Goal: Task Accomplishment & Management: Manage account settings

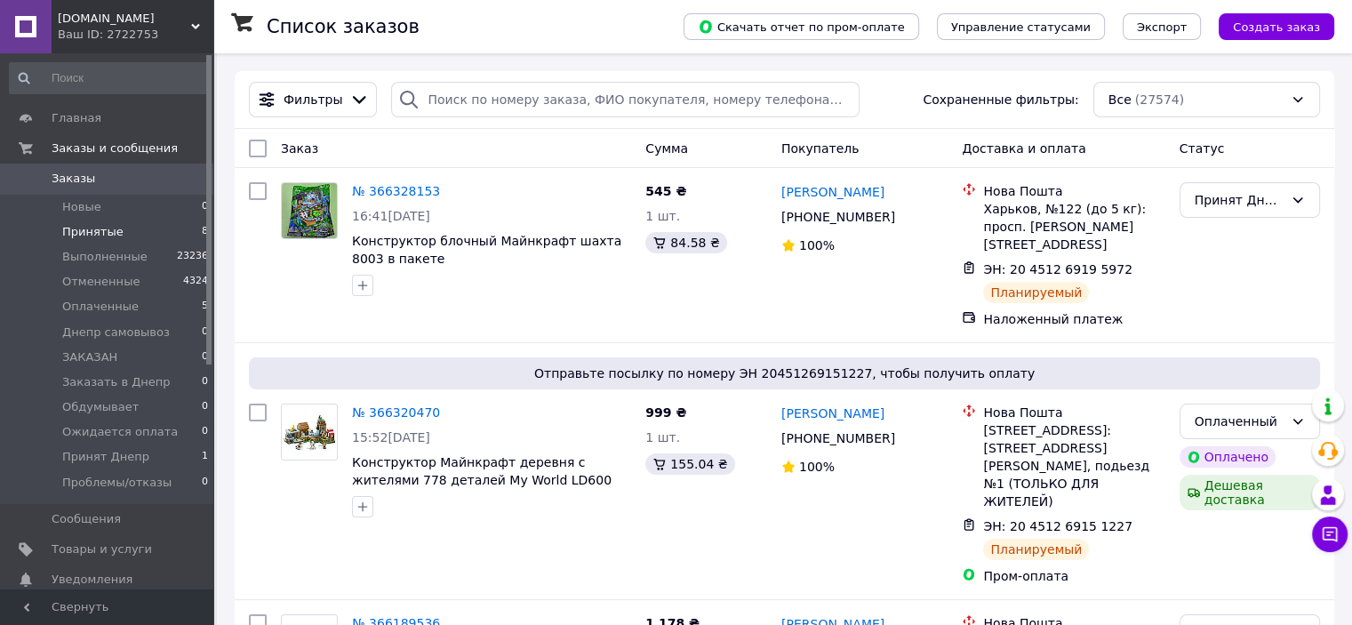
click at [92, 223] on li "Принятые 8" at bounding box center [109, 232] width 219 height 25
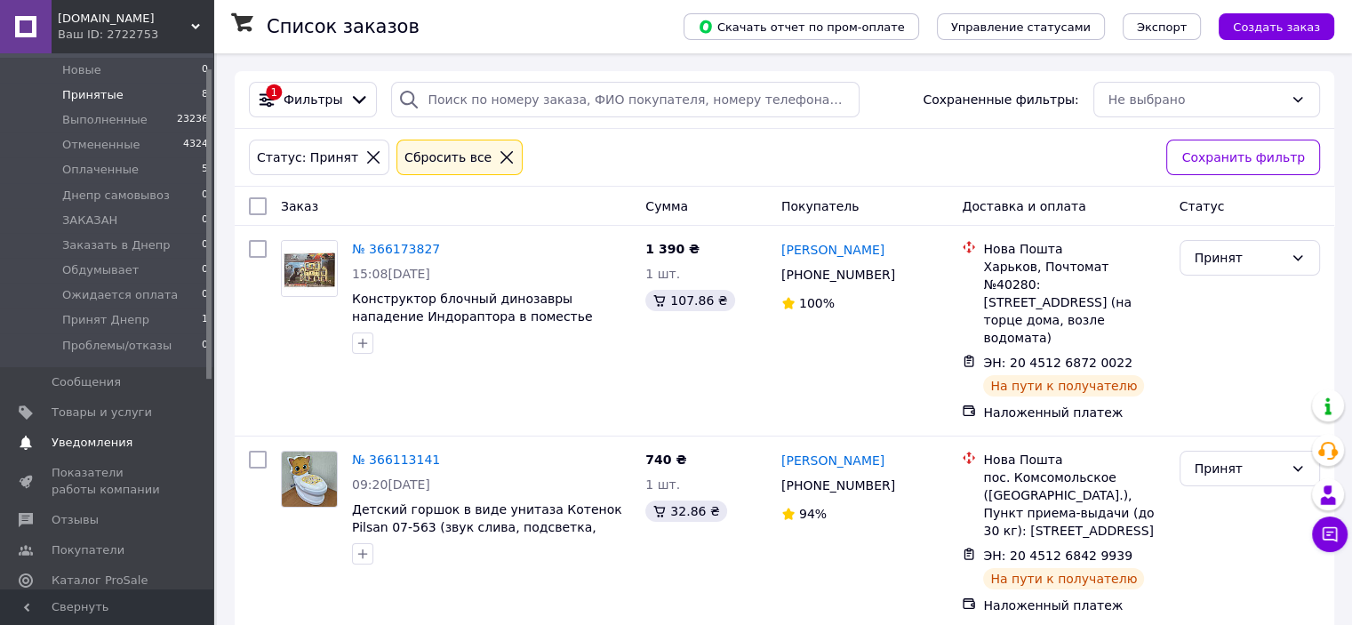
scroll to position [296, 0]
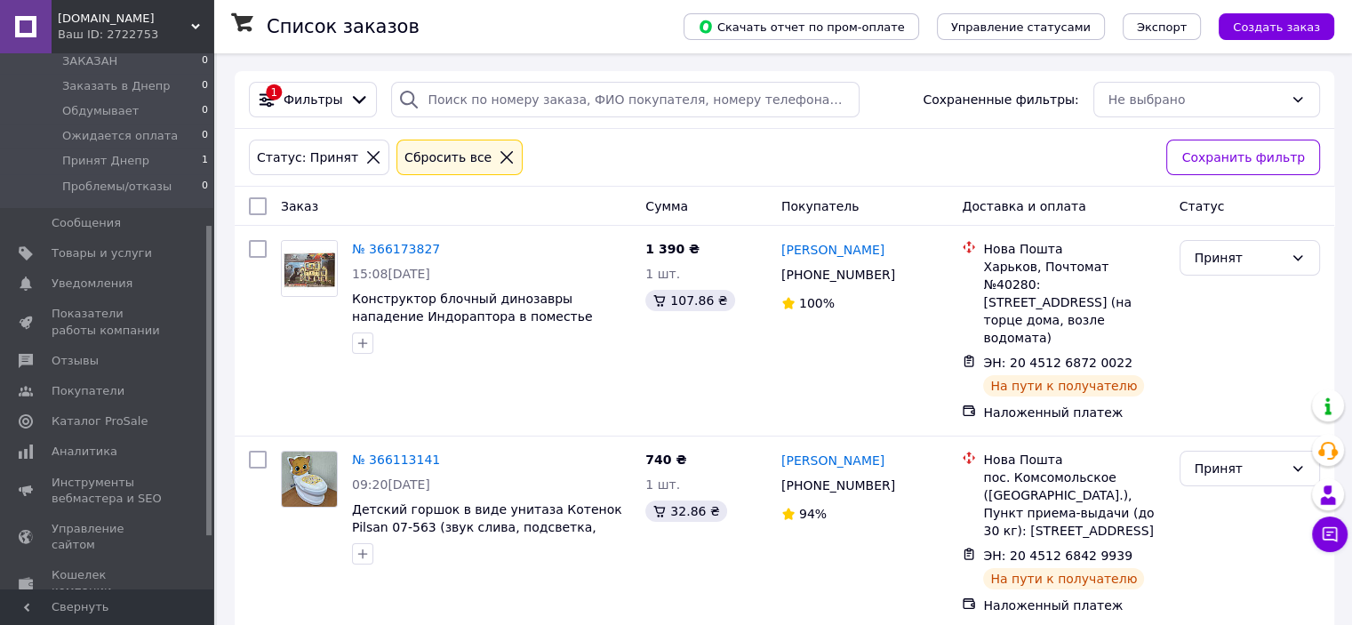
click at [117, 24] on span "[DOMAIN_NAME]" at bounding box center [124, 19] width 133 height 16
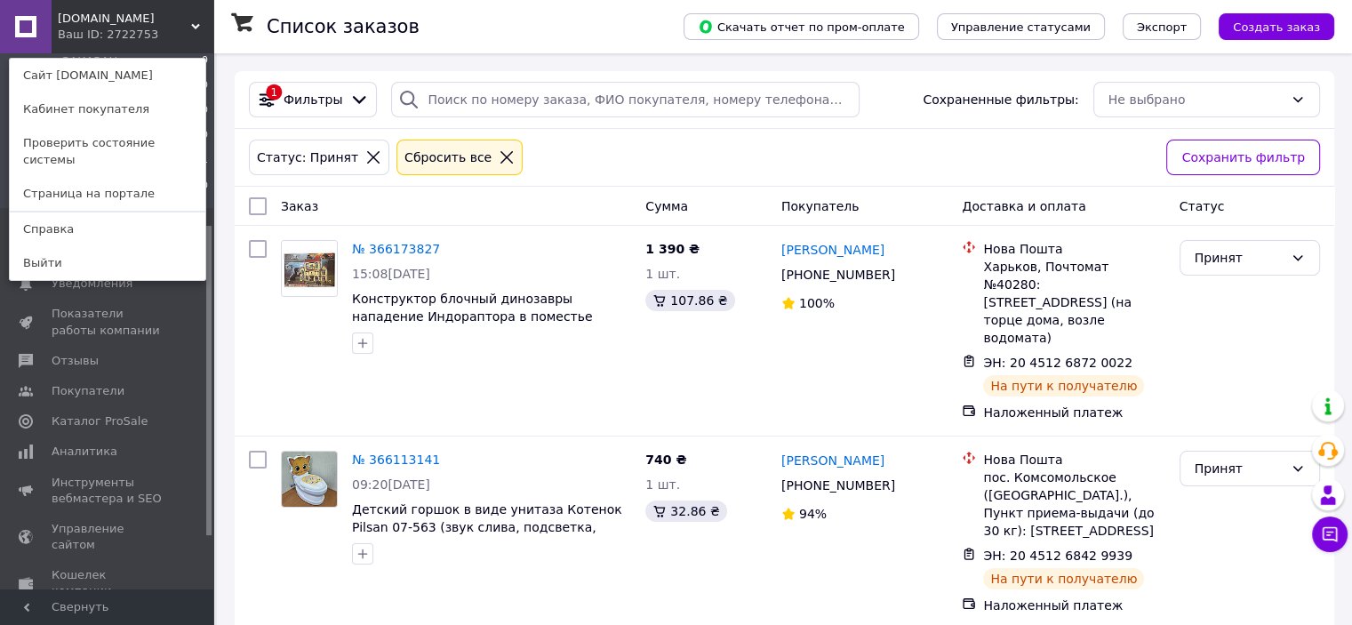
click at [139, 79] on link "Сайт [DOMAIN_NAME]" at bounding box center [108, 76] width 196 height 34
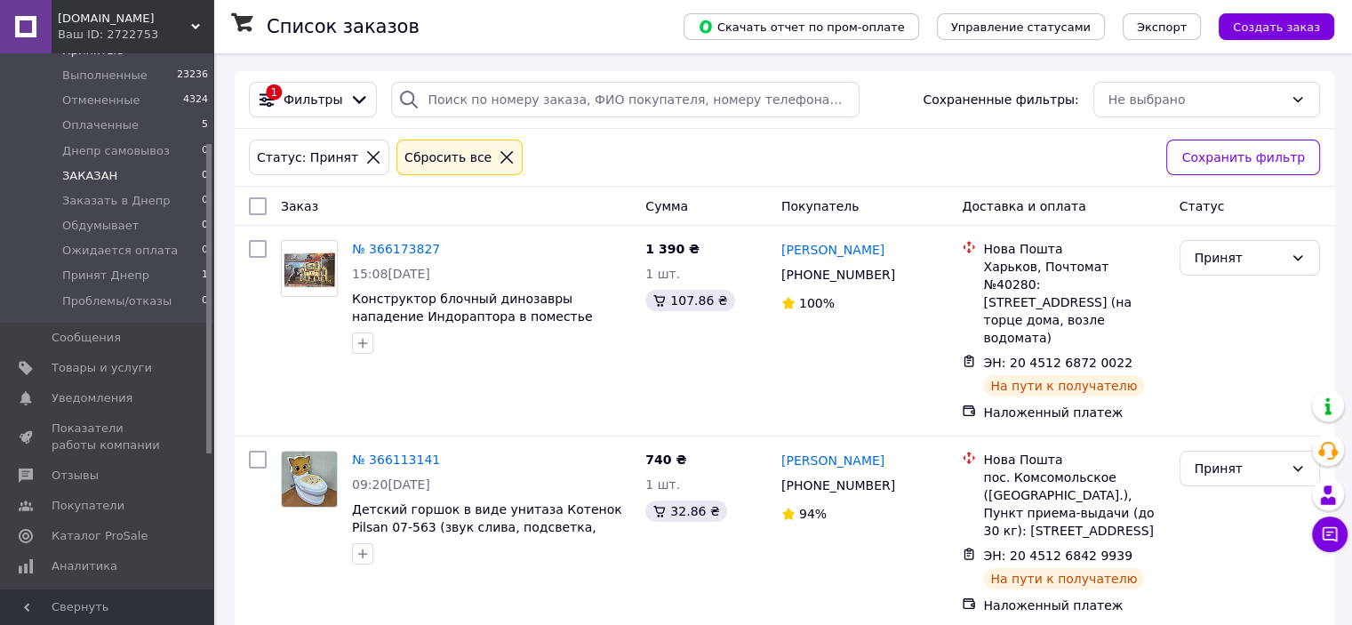
scroll to position [148, 0]
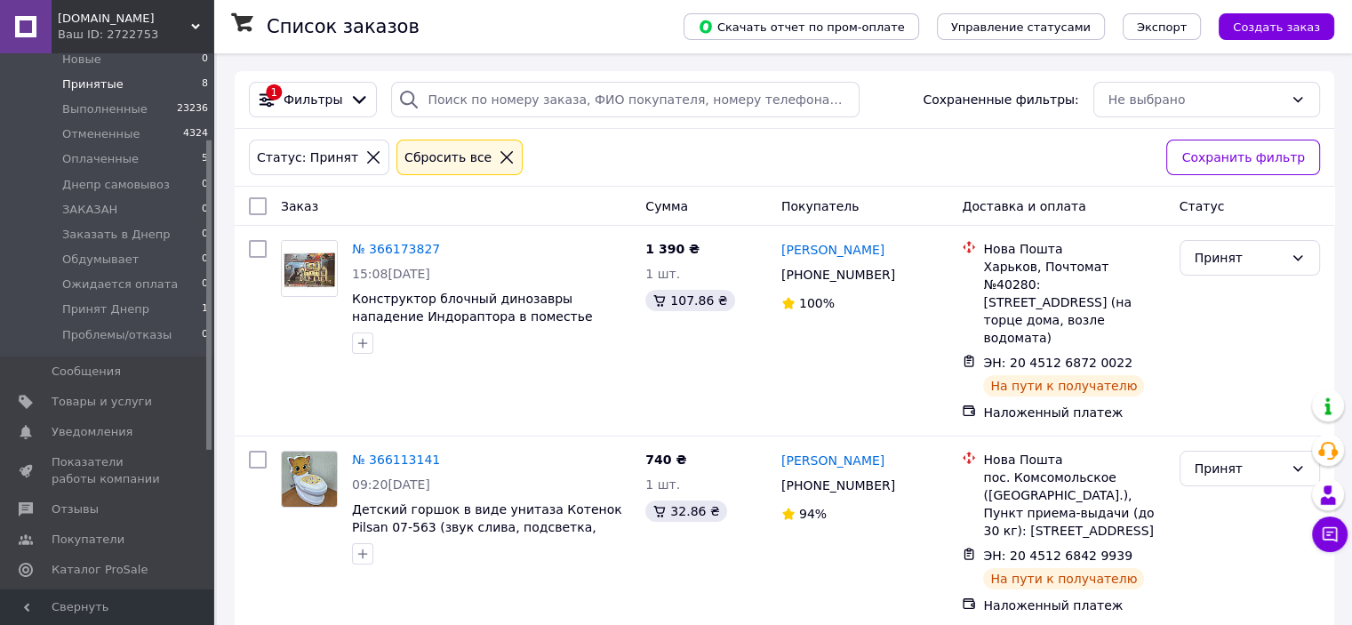
click at [117, 78] on li "Принятые 8" at bounding box center [109, 84] width 219 height 25
click at [102, 509] on span "Отзывы" at bounding box center [108, 509] width 113 height 16
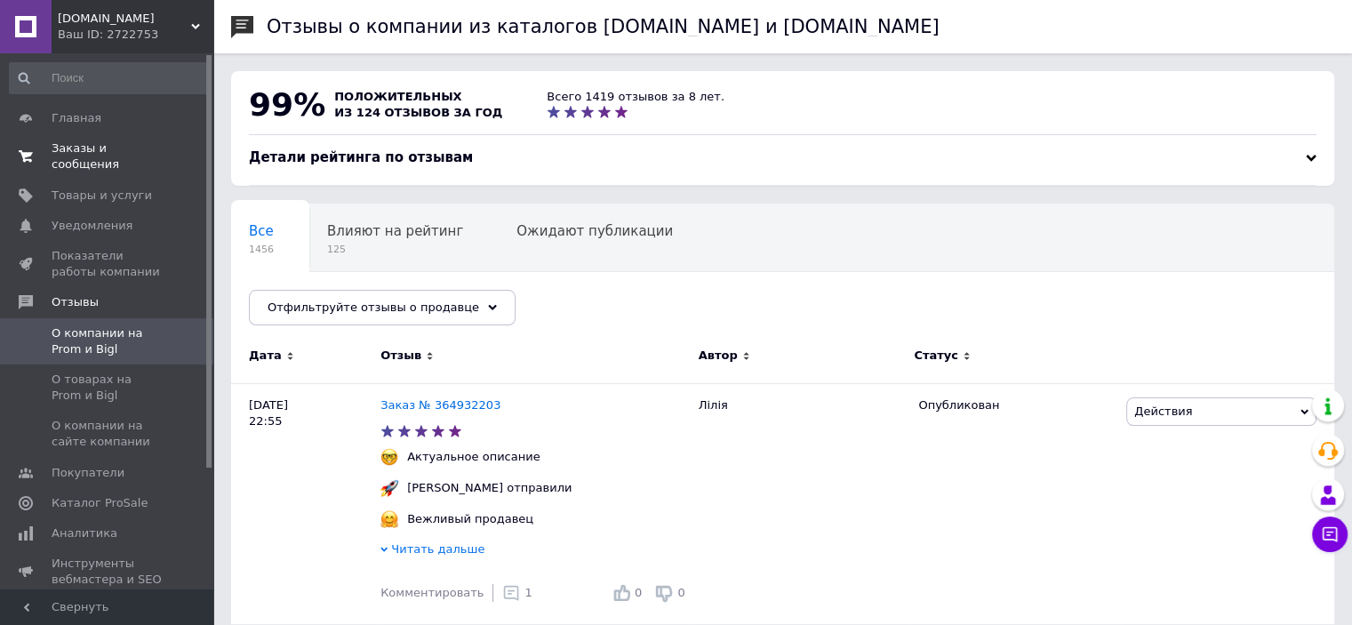
click at [132, 146] on span "Заказы и сообщения" at bounding box center [108, 156] width 113 height 32
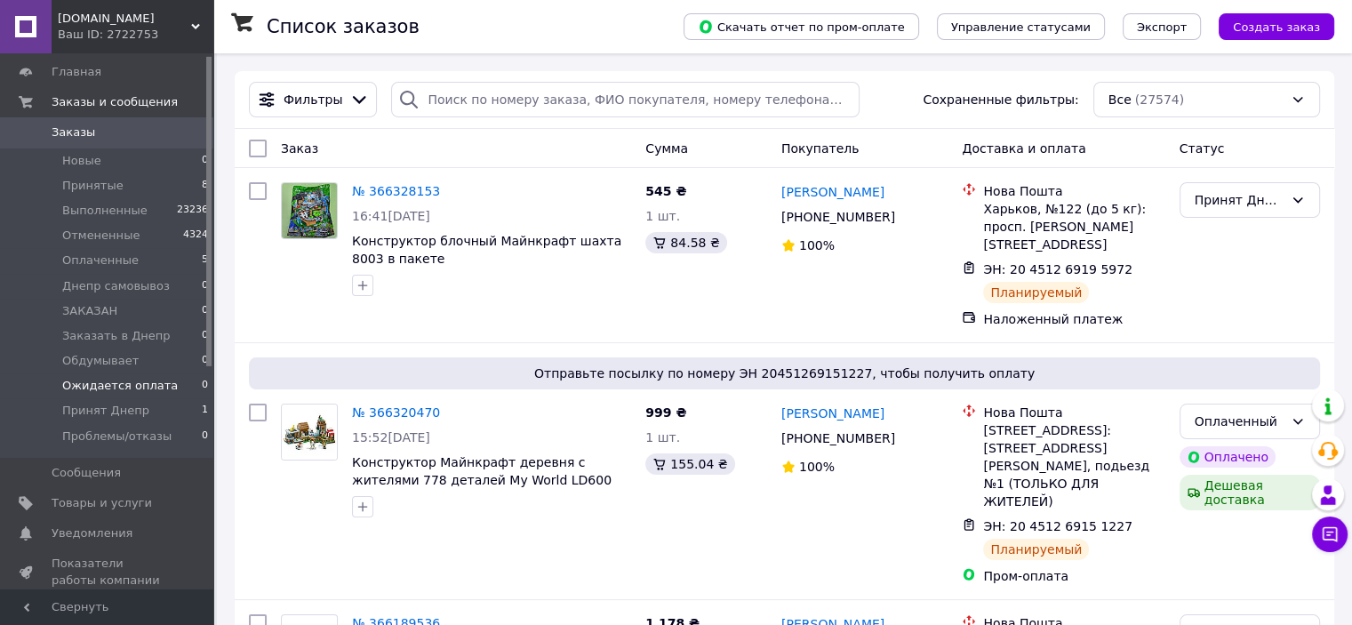
scroll to position [148, 0]
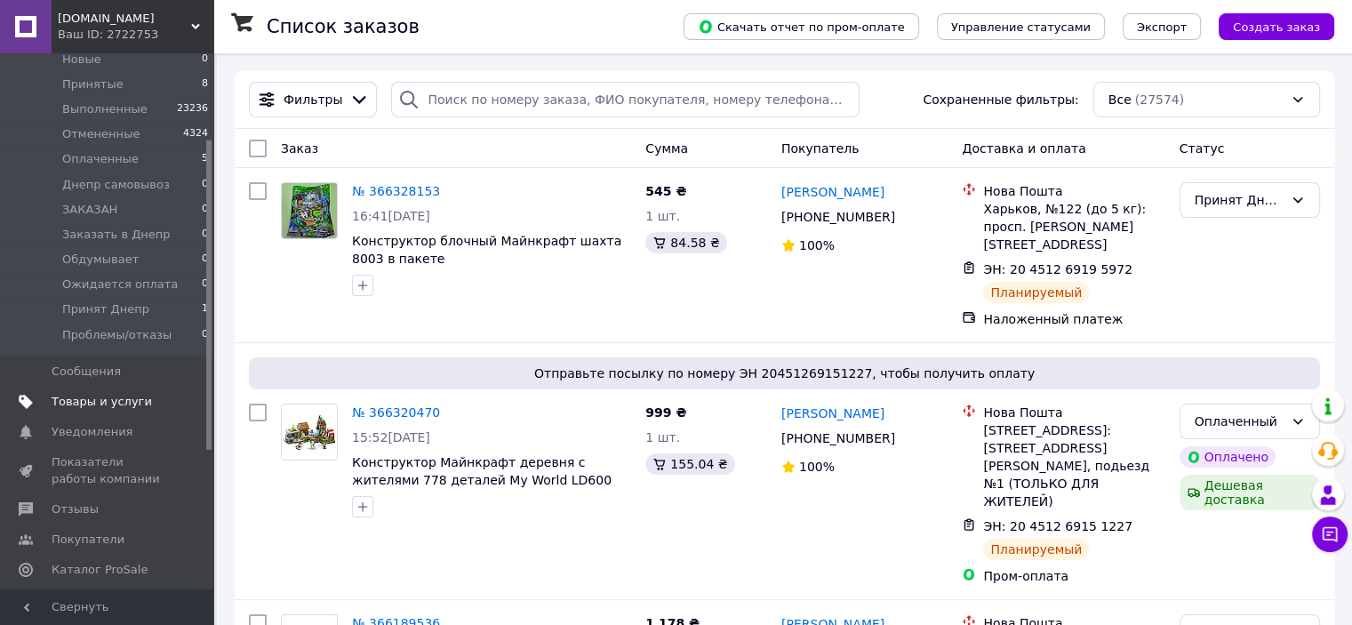
click at [103, 394] on span "Товары и услуги" at bounding box center [102, 402] width 100 height 16
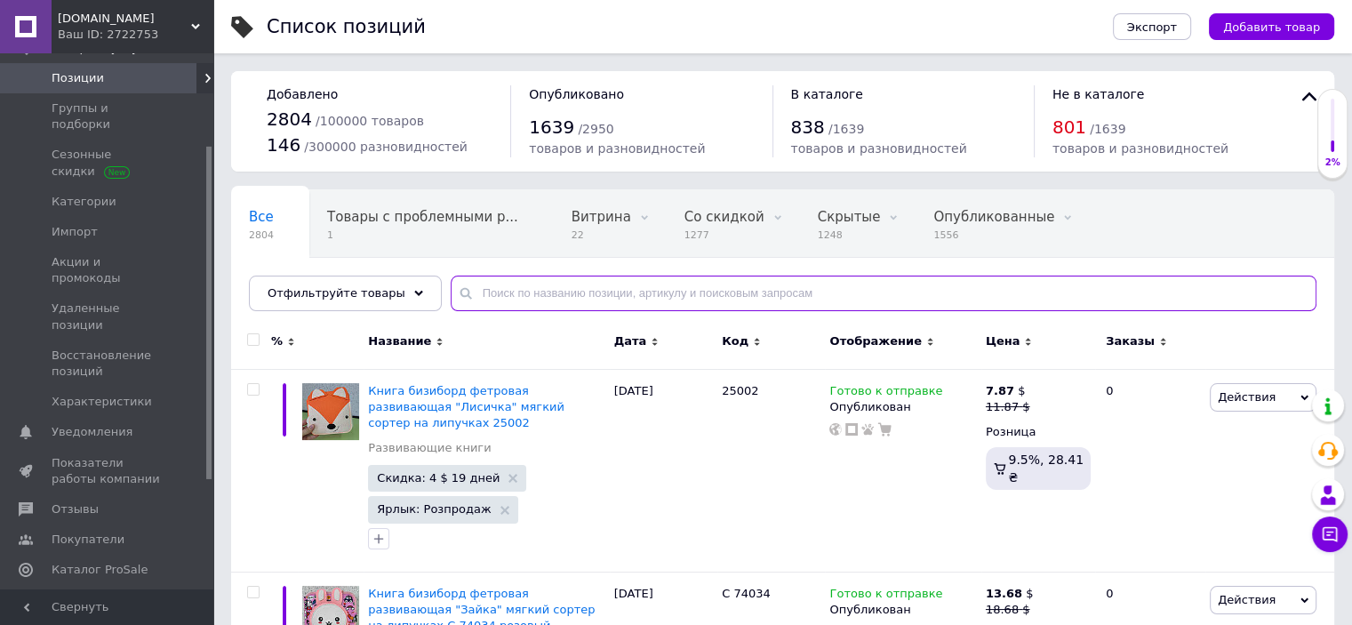
click at [482, 294] on input "text" at bounding box center [884, 293] width 866 height 36
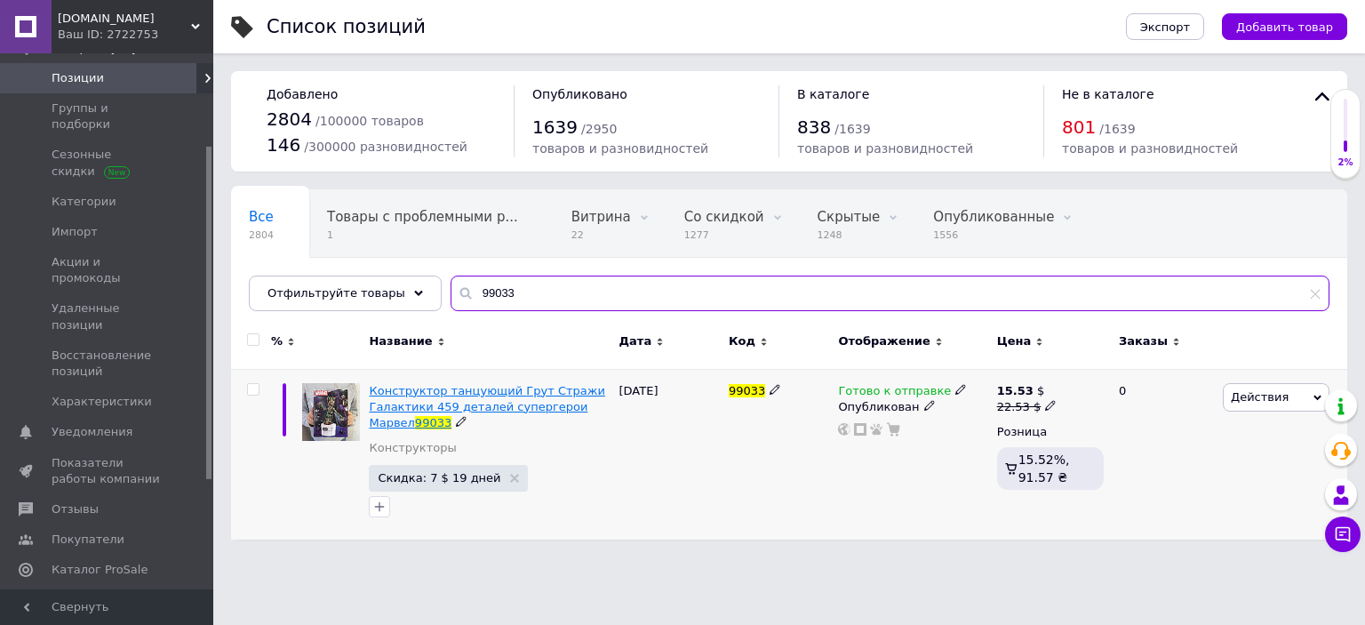
type input "99033"
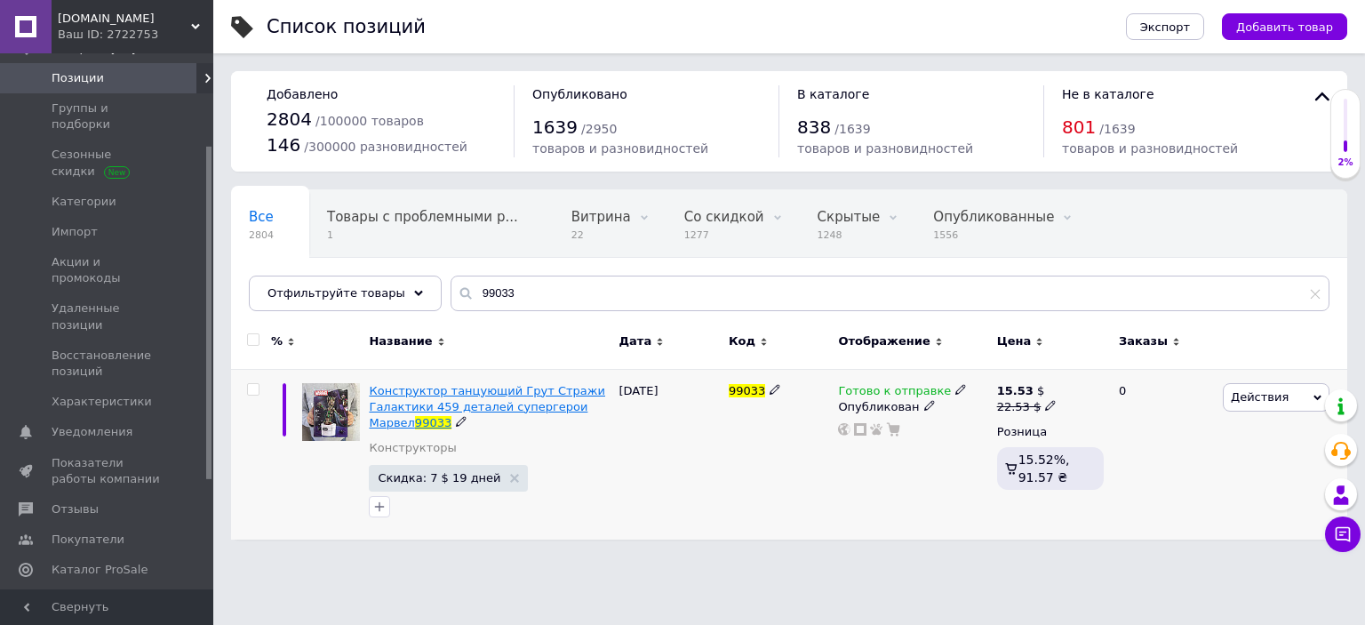
click at [436, 403] on span "Конструктор танцующий Грут Стражи Галактики 459 деталей супергерои Марвел" at bounding box center [487, 406] width 236 height 45
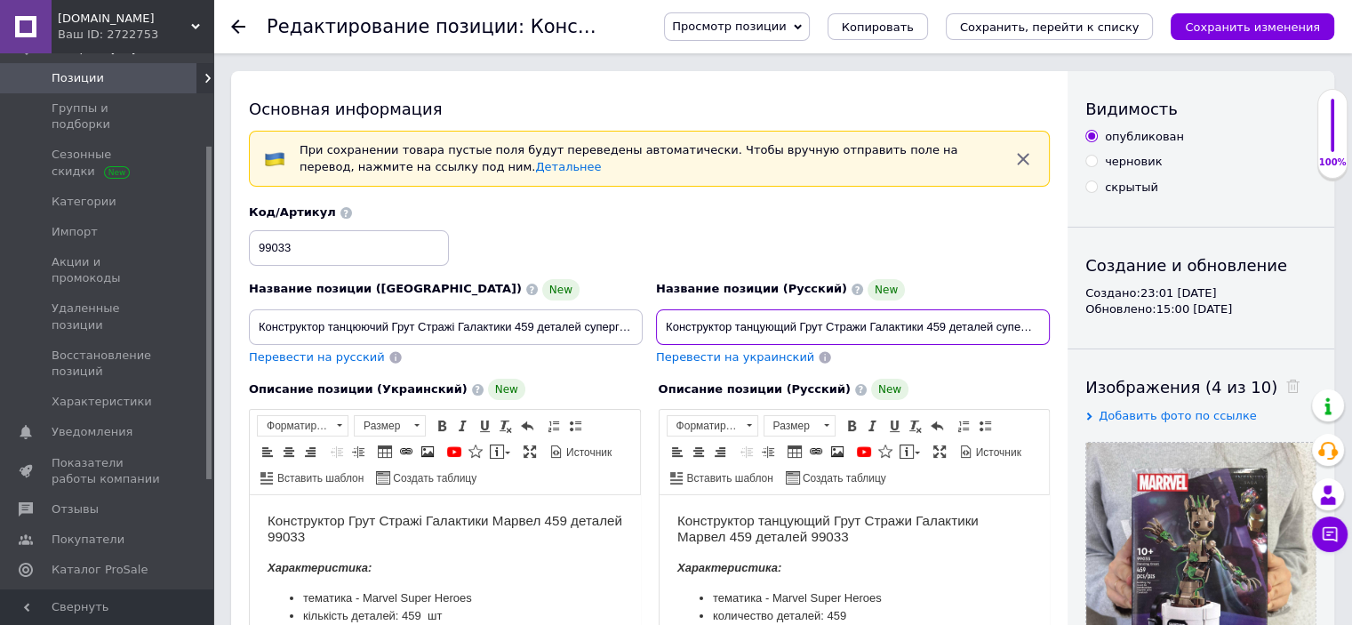
click at [842, 329] on input "Конструктор танцующий Грут Стражи Галактики 459 деталей супергерои Марвел 99033" at bounding box center [853, 327] width 394 height 36
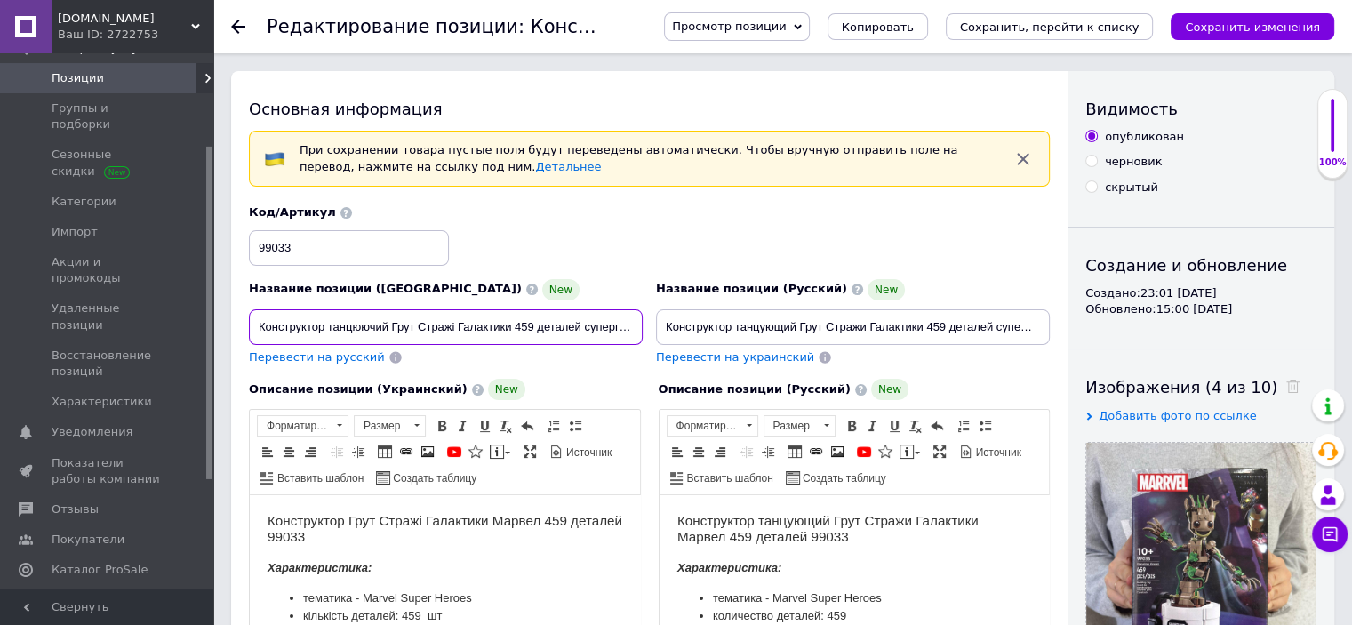
click at [438, 331] on input "Конструктор танцюючий Грут Стражі Галактики 459 деталей супергерої Марвел 99033" at bounding box center [446, 327] width 394 height 36
click at [438, 330] on input "Конструктор танцюючий Грут Стражі Галактики 459 деталей супергерої Марвел 99033" at bounding box center [446, 327] width 394 height 36
paste input "артові"
type input "Конструктор танцюючий Грут Вартові Галактики 459 деталей супергерої Марвел 99033"
click at [398, 523] on h3 "Конструктор Грут Стражі Галактики Марвел 459 деталей 99033" at bounding box center [444, 529] width 355 height 33
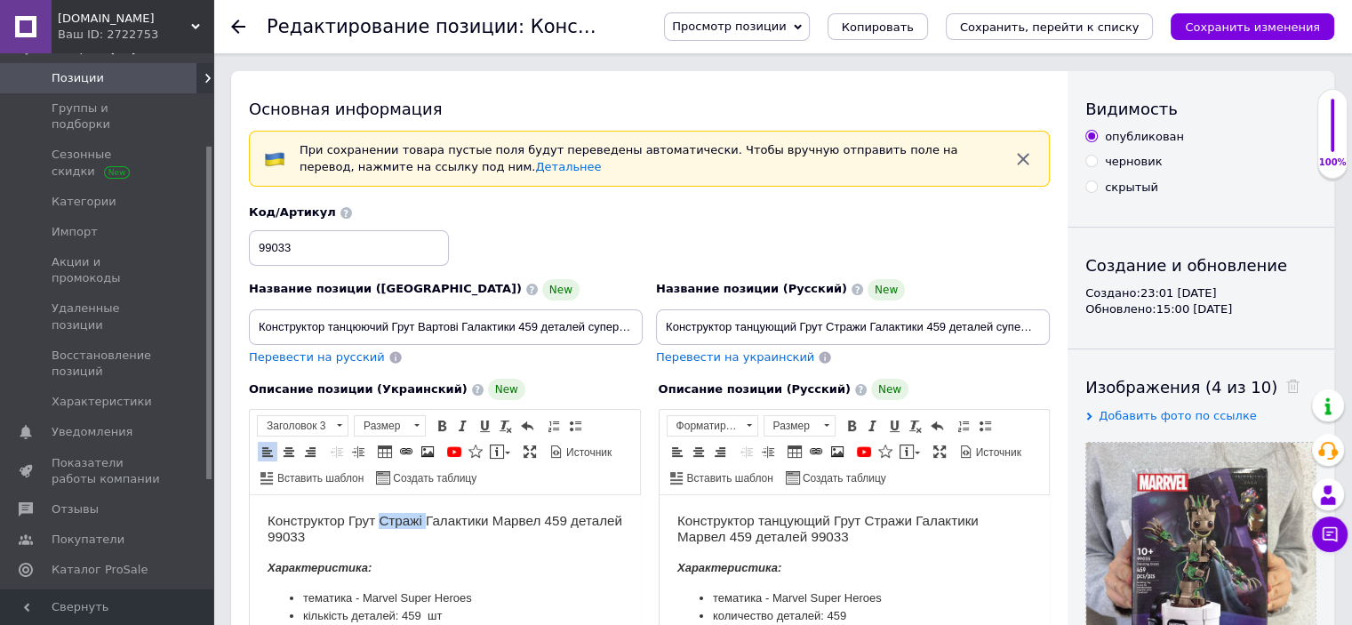
click at [398, 523] on h3 "Конструктор Грут Стражі Галактики Марвел 459 деталей 99033" at bounding box center [444, 529] width 355 height 33
click at [1096, 27] on icon "Сохранить, перейти к списку" at bounding box center [1050, 26] width 180 height 13
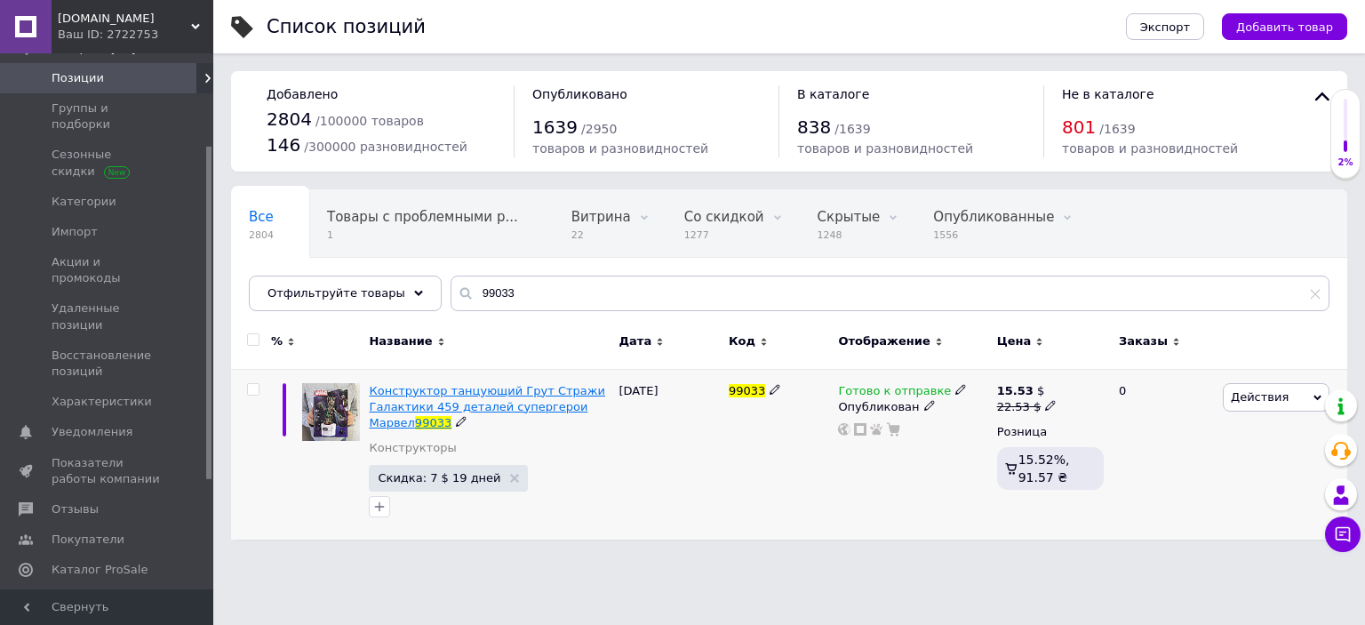
click at [466, 404] on span "Конструктор танцующий Грут Стражи Галактики 459 деталей супергерои Марвел" at bounding box center [487, 406] width 236 height 45
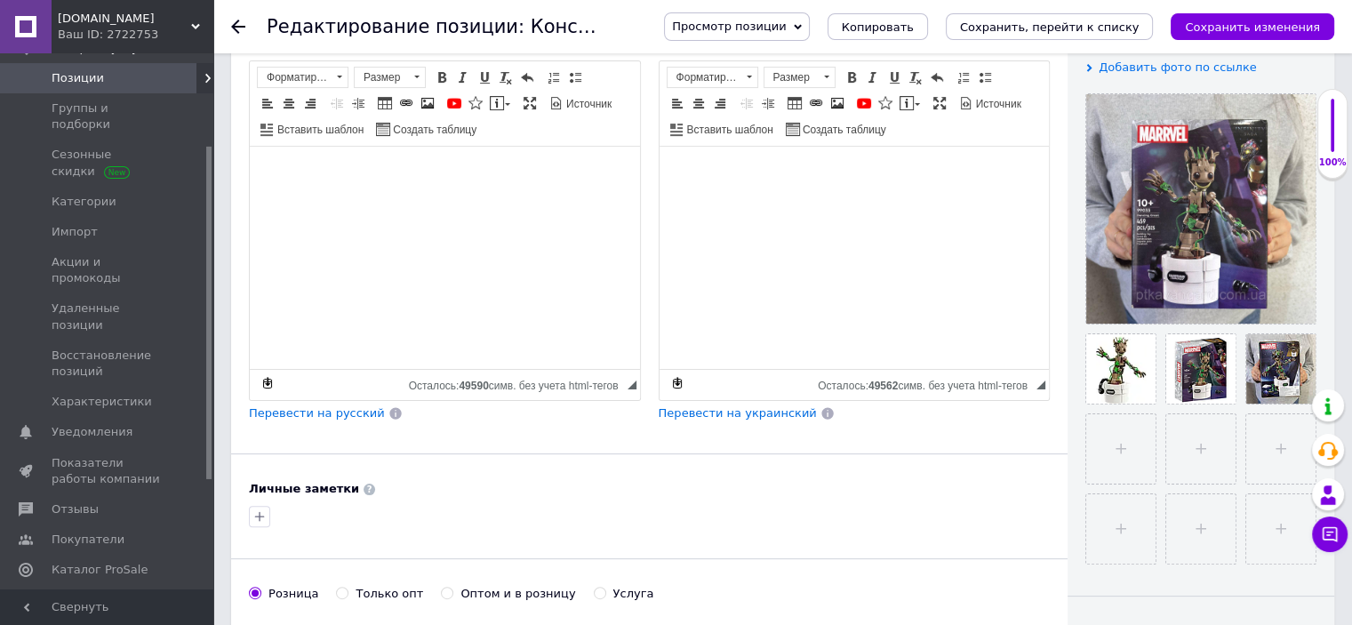
scroll to position [296, 0]
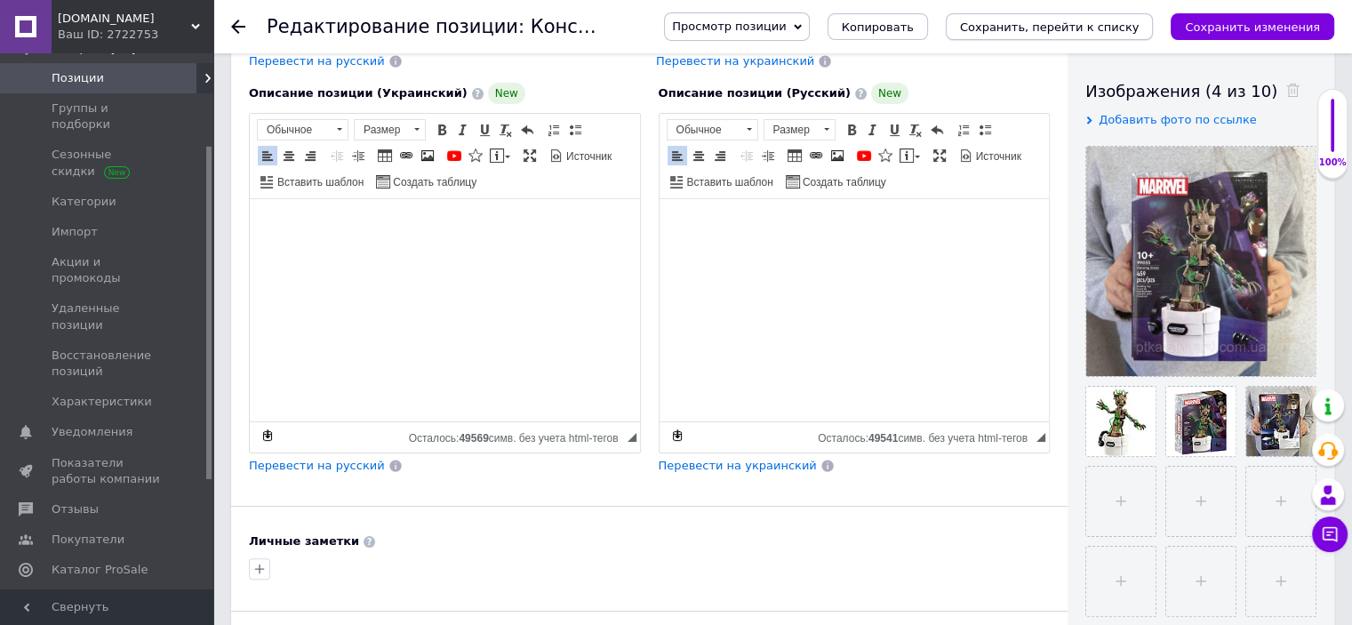
click at [1133, 20] on icon "Сохранить, перейти к списку" at bounding box center [1050, 26] width 180 height 13
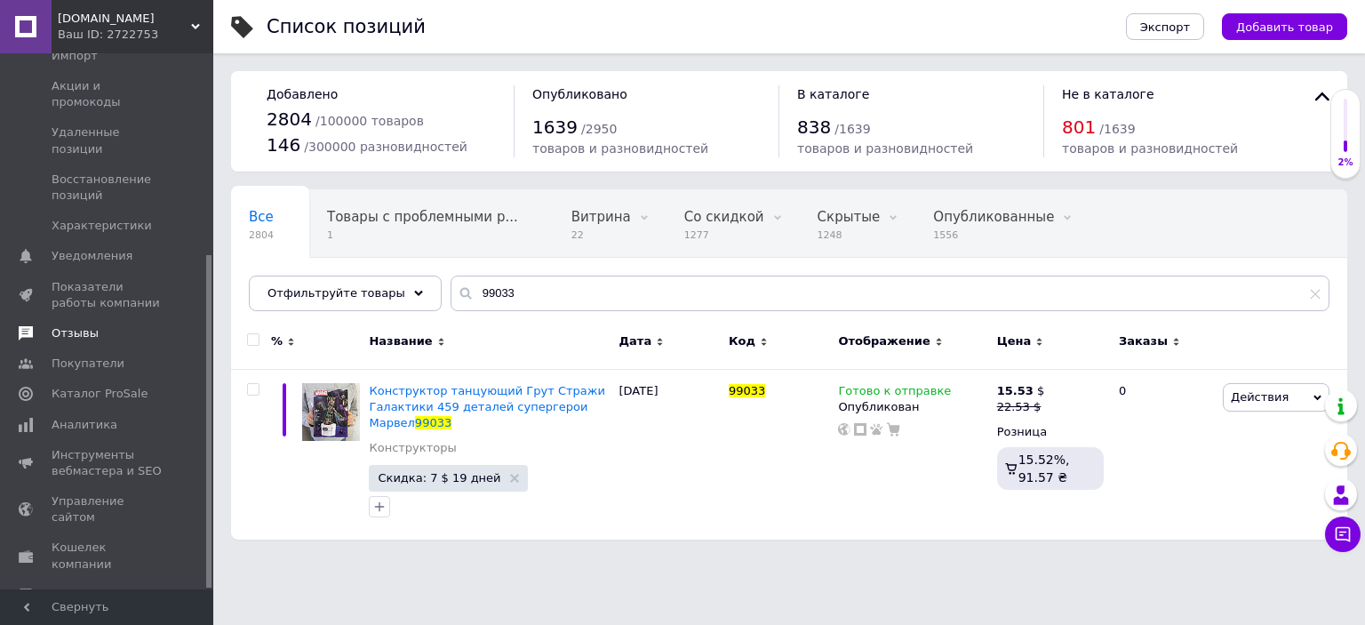
click at [103, 325] on span "Отзывы" at bounding box center [108, 333] width 113 height 16
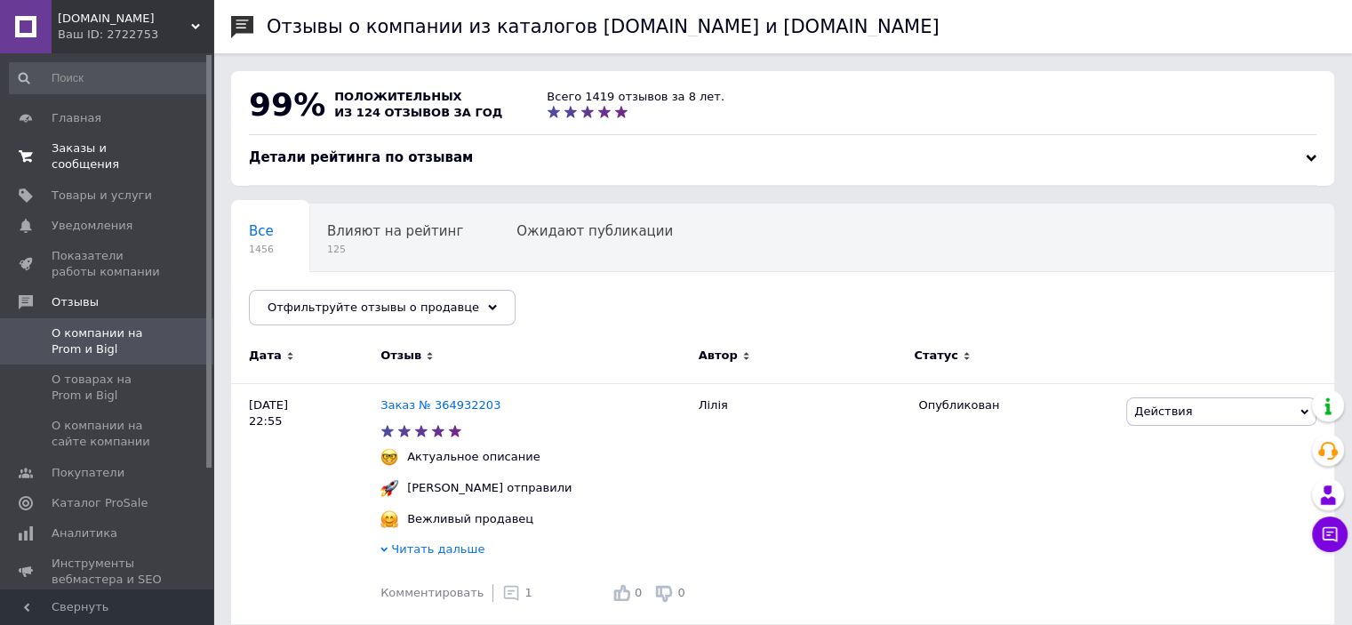
click at [110, 138] on link "Заказы и сообщения 0 0" at bounding box center [109, 156] width 219 height 46
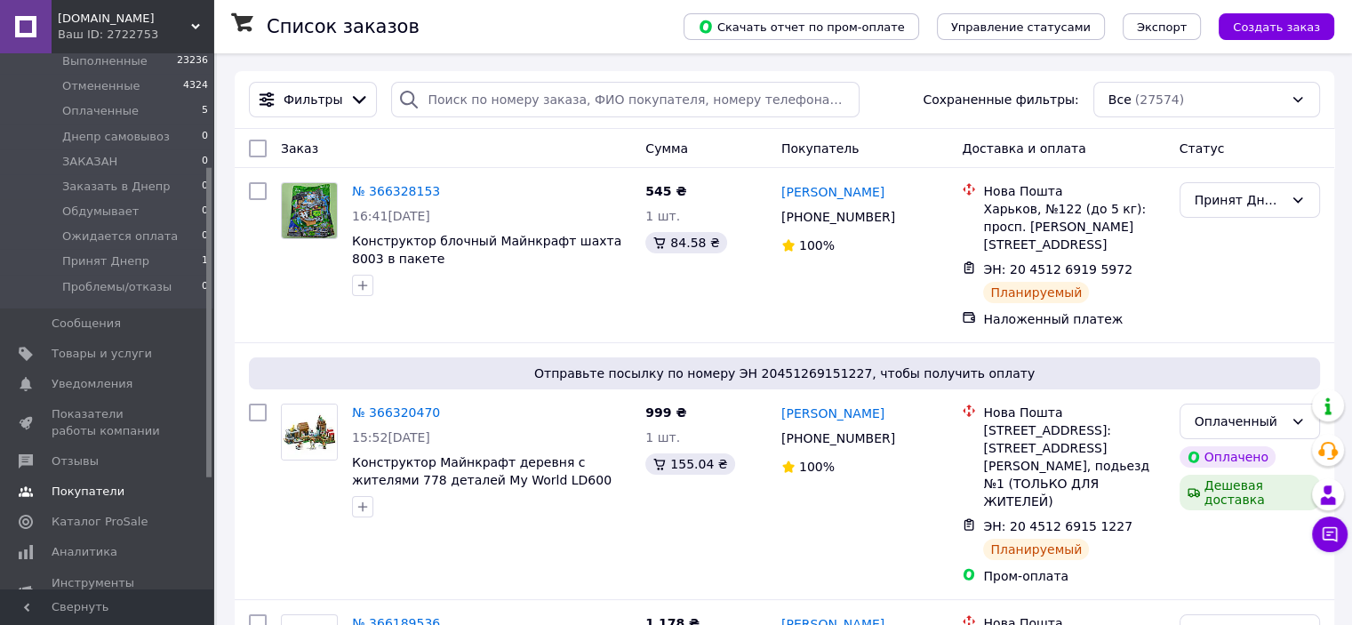
scroll to position [296, 0]
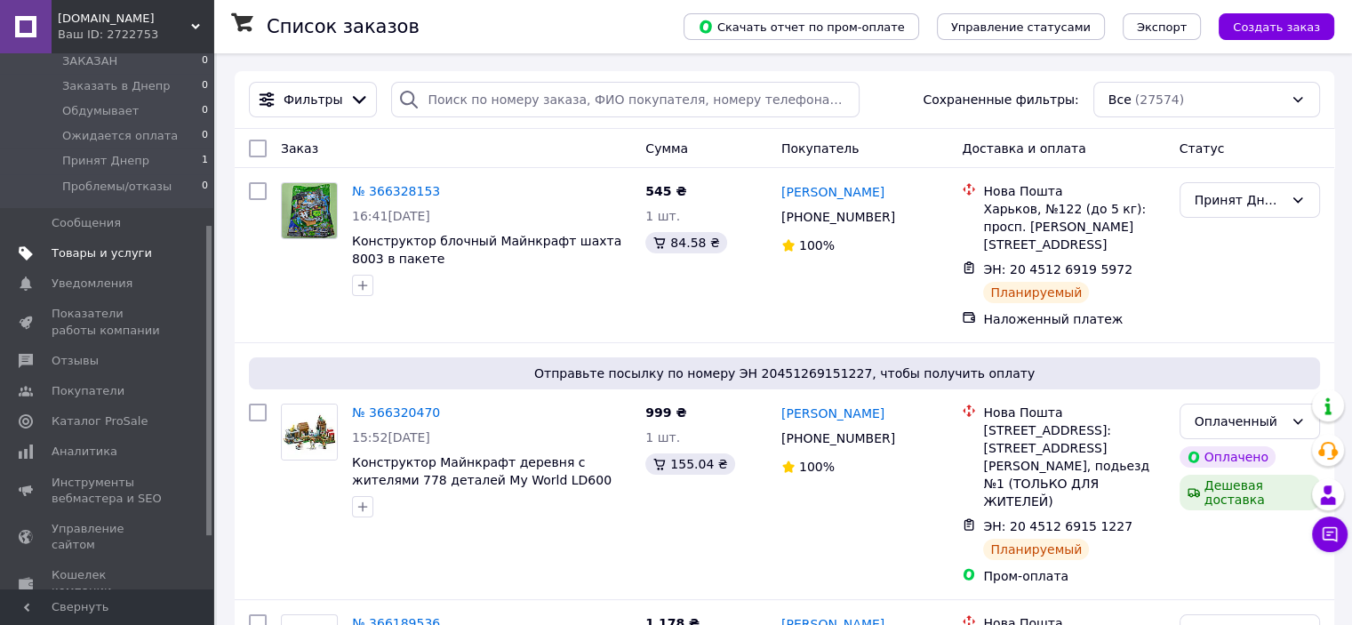
click at [107, 254] on span "Товары и услуги" at bounding box center [102, 253] width 100 height 16
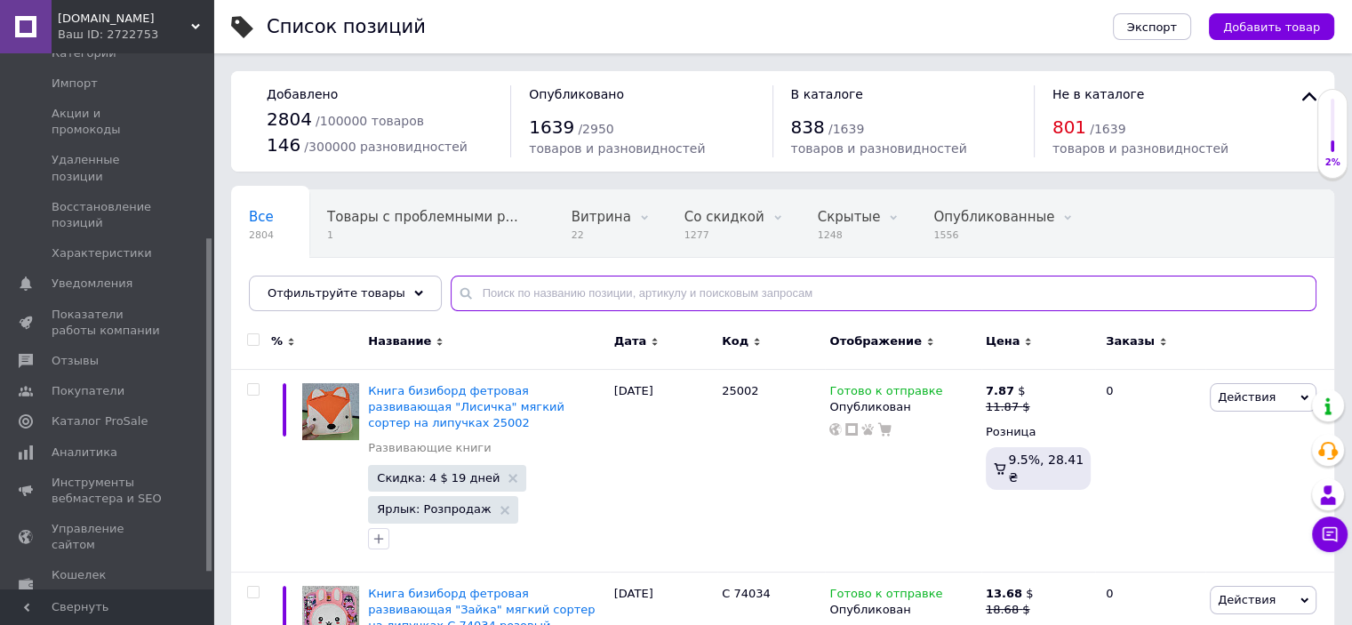
click at [488, 294] on input "text" at bounding box center [884, 293] width 866 height 36
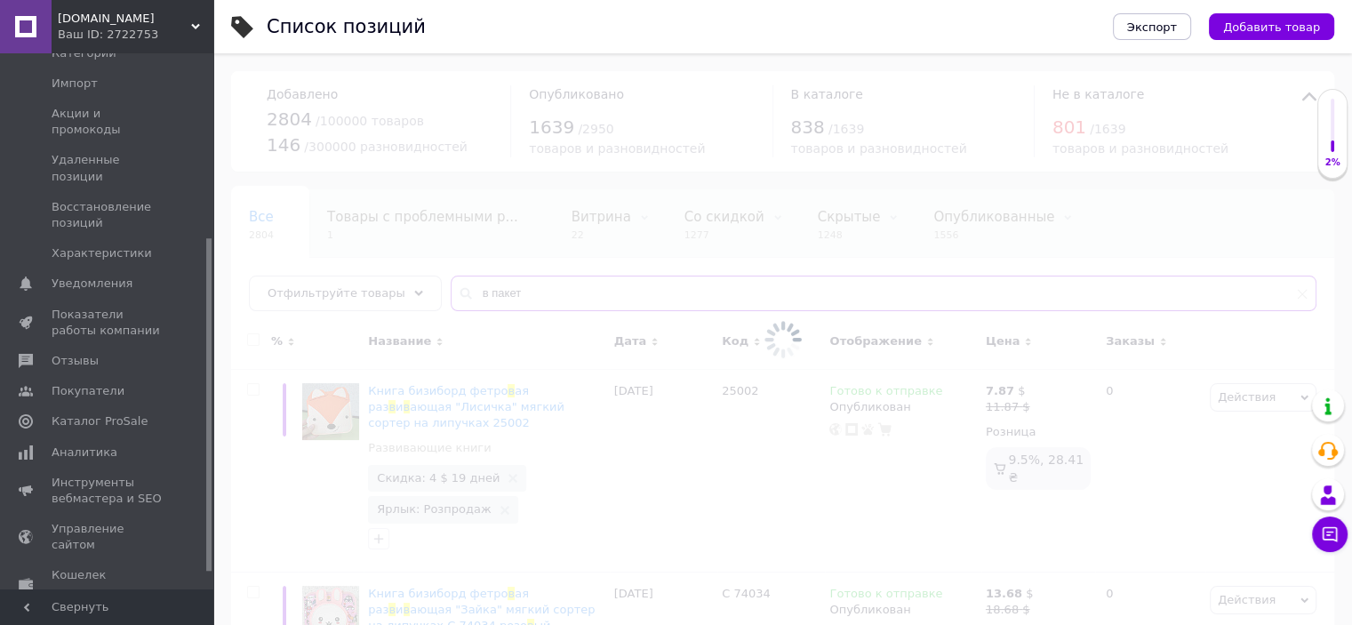
type input "в пакете"
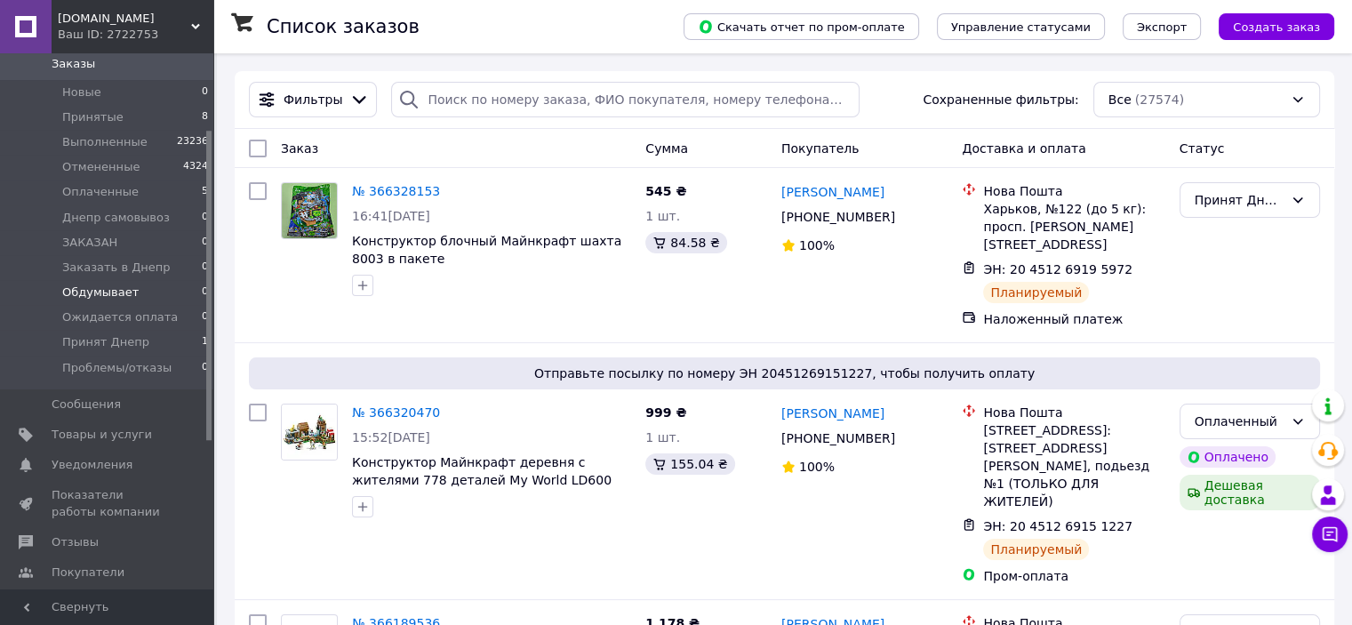
scroll to position [148, 0]
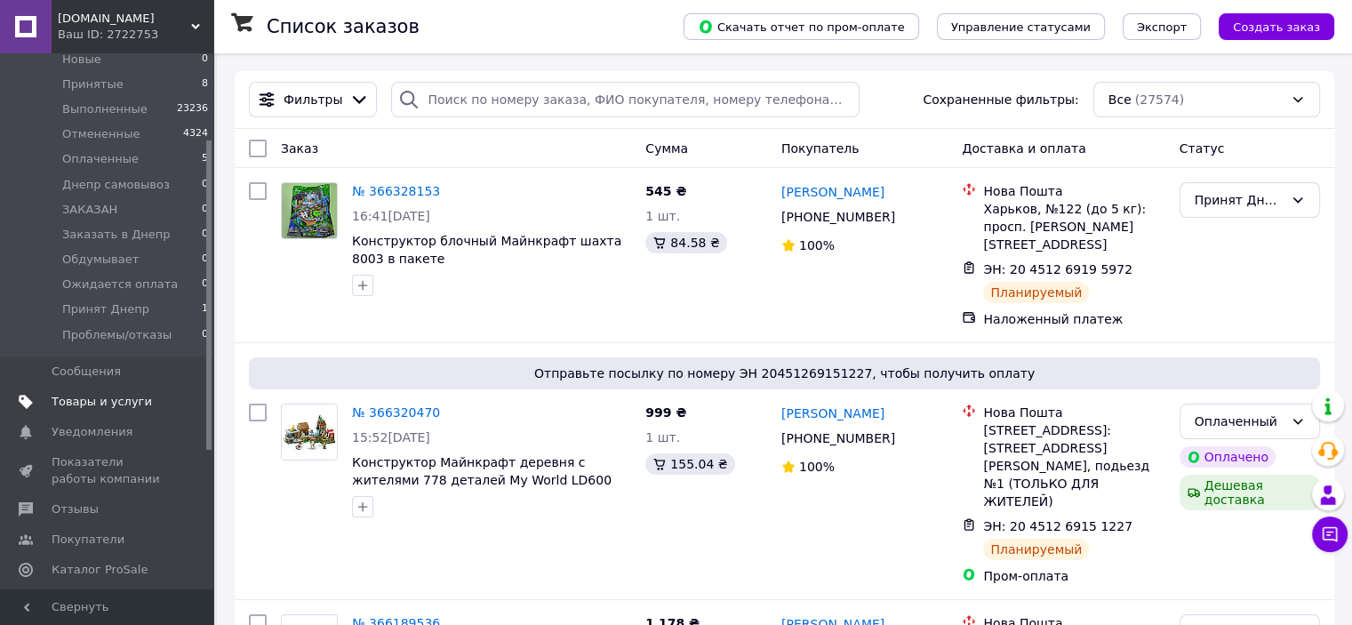
click at [75, 411] on link "Товары и услуги" at bounding box center [109, 402] width 219 height 30
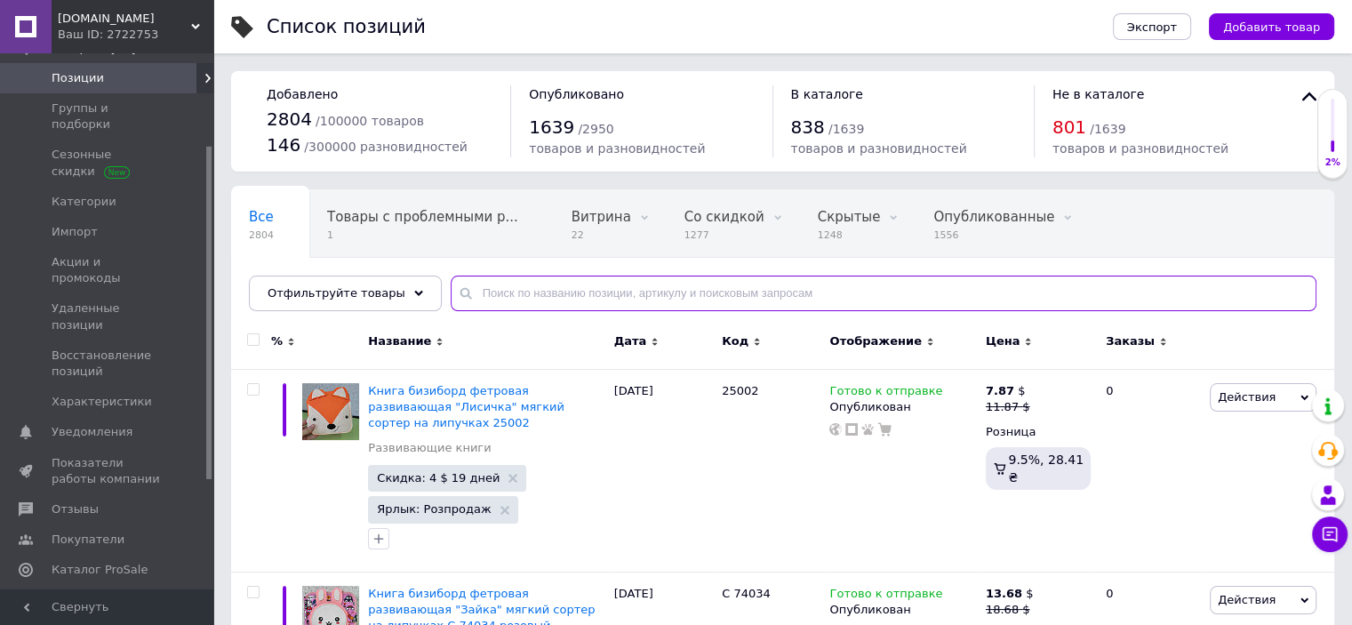
click at [506, 297] on input "text" at bounding box center [884, 293] width 866 height 36
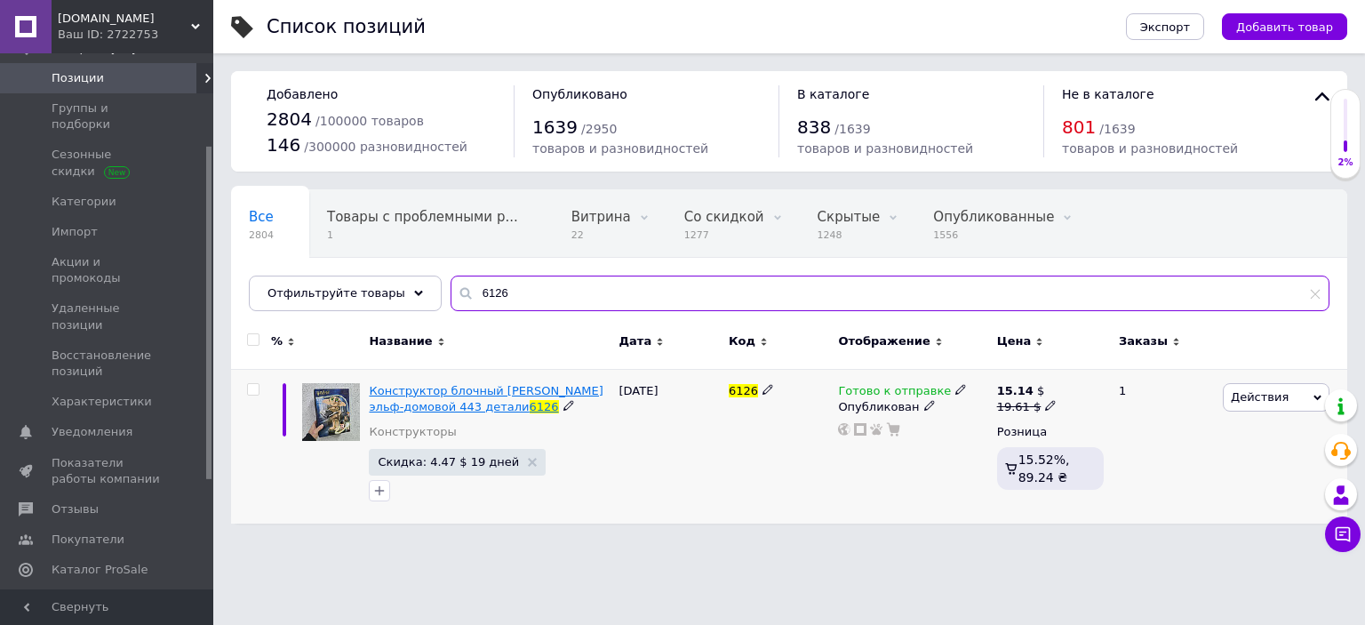
type input "6126"
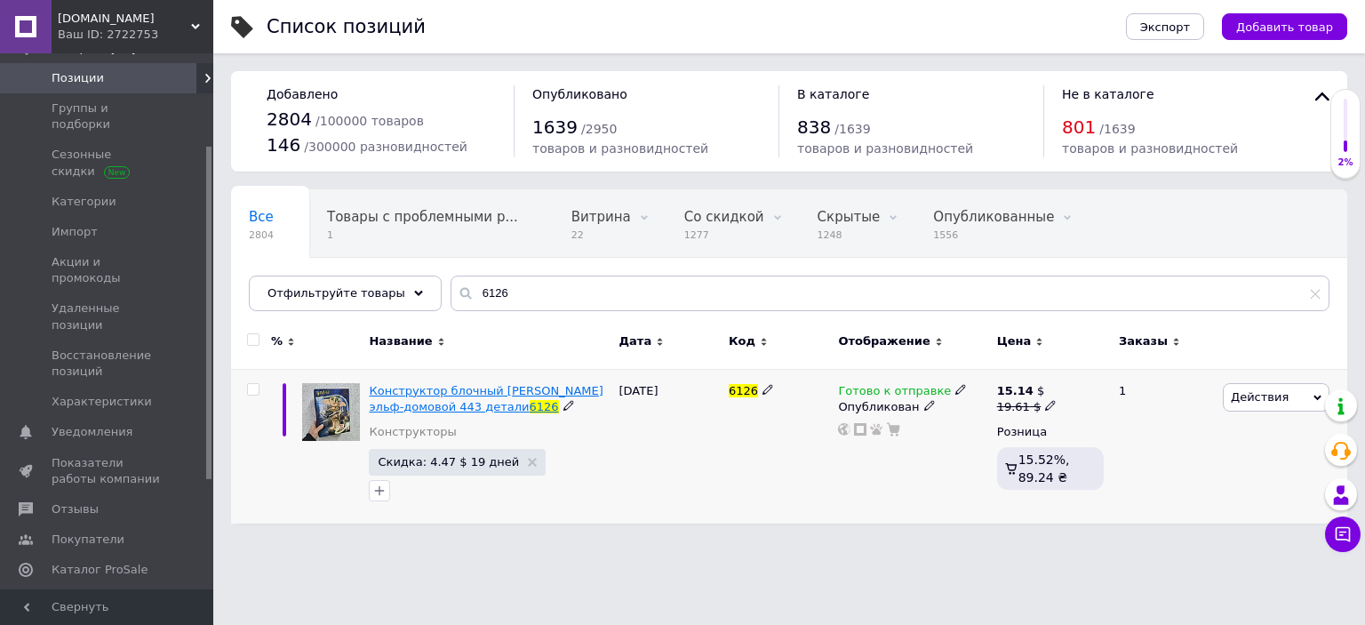
click at [468, 393] on span "Конструктор блочный Добби Гарри Поттер эльф-домовой 443 детали" at bounding box center [486, 398] width 234 height 29
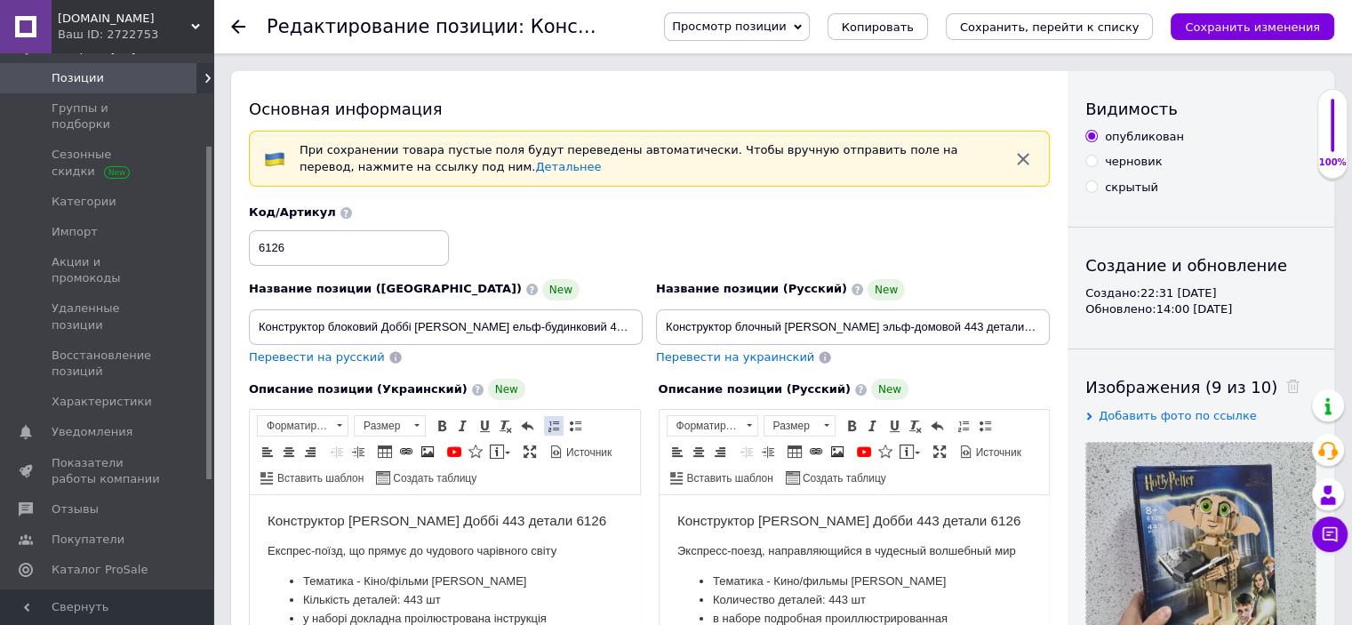
scroll to position [148, 0]
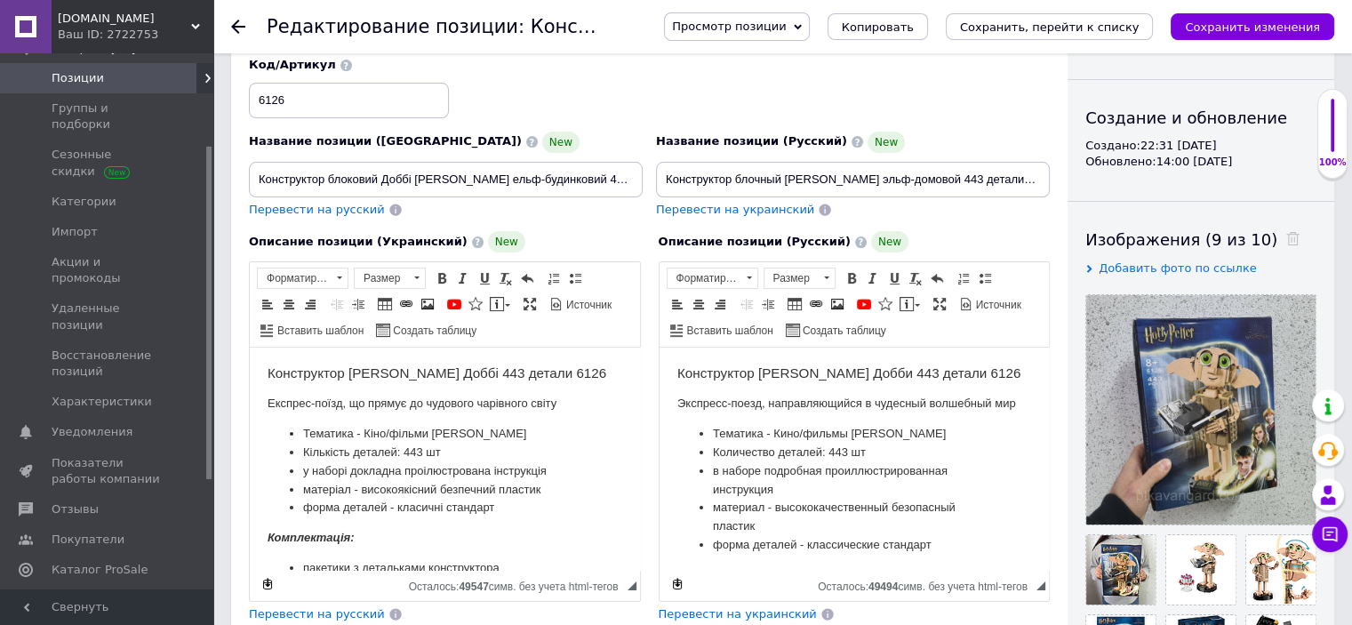
click at [476, 453] on li "Кількість деталей: 443 шт" at bounding box center [444, 452] width 283 height 19
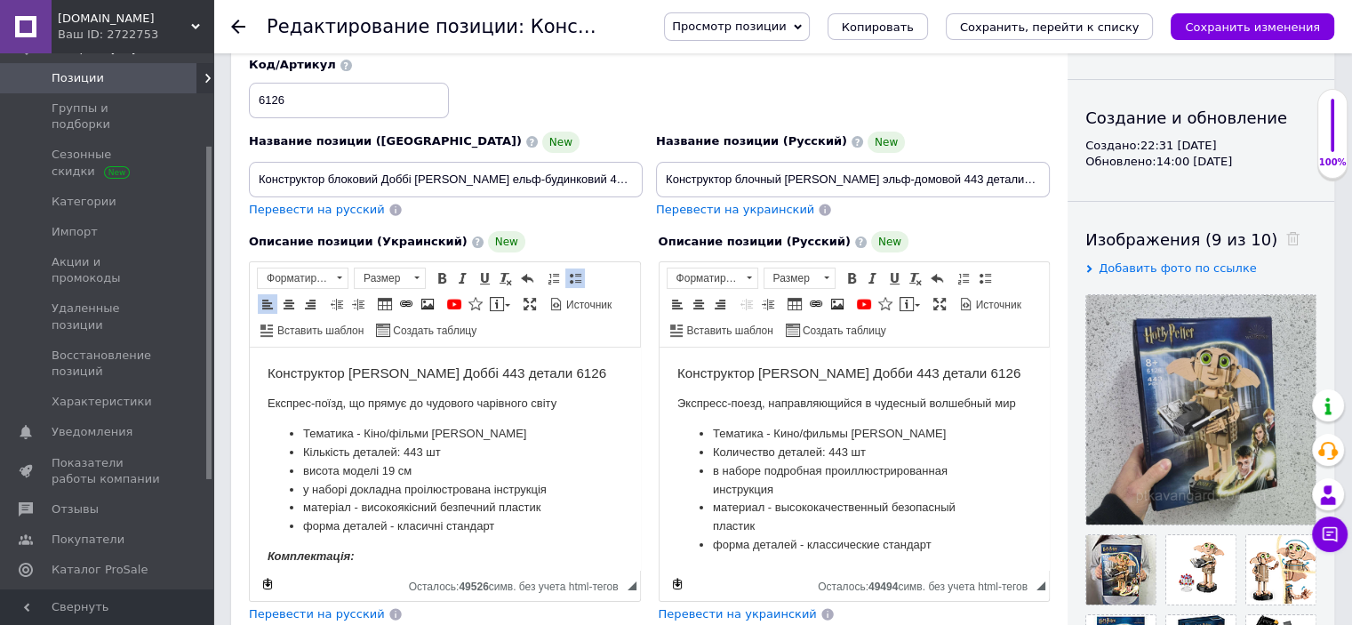
click at [898, 454] on li "Количество деталей: 443 шт" at bounding box center [853, 452] width 283 height 19
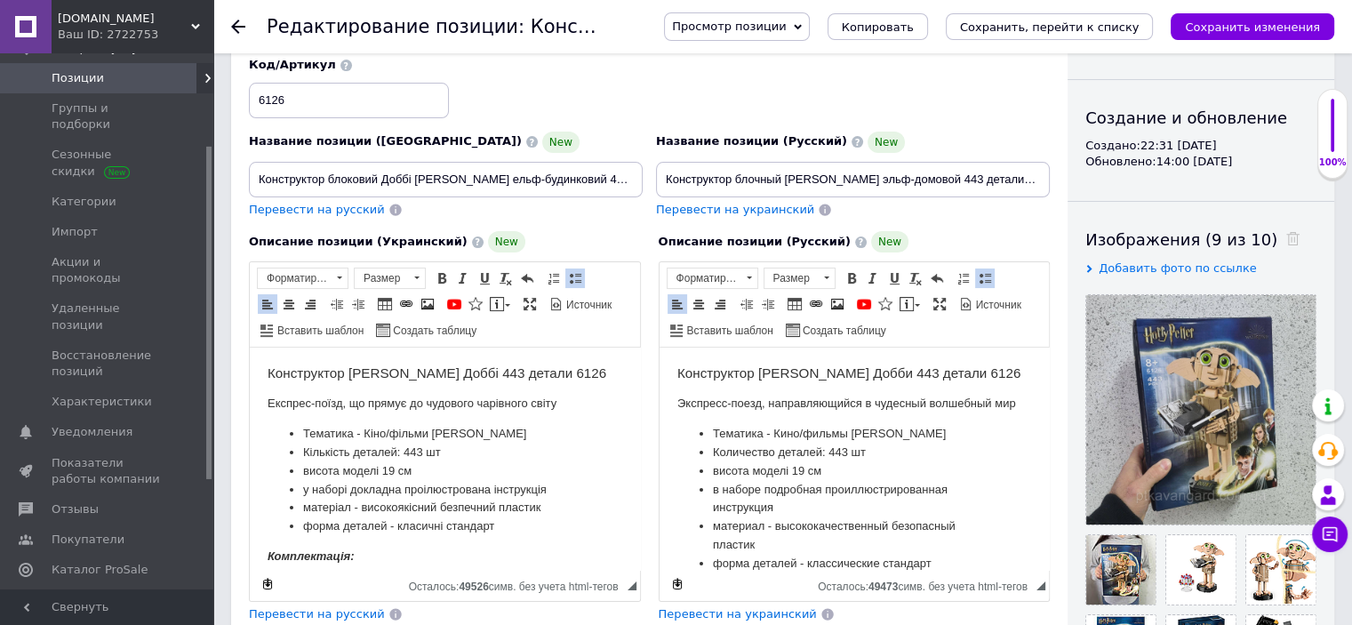
click at [723, 474] on li "висота моделі 19 см" at bounding box center [853, 471] width 283 height 19
drag, startPoint x: 852, startPoint y: 475, endPoint x: 712, endPoint y: 472, distance: 140.5
click at [712, 472] on li "вы сота модели 19 см" at bounding box center [853, 471] width 283 height 19
copy li "вы сота модели 19 см"
click at [1095, 20] on icon "Сохранить, перейти к списку" at bounding box center [1050, 26] width 180 height 13
